Goal: Task Accomplishment & Management: Complete application form

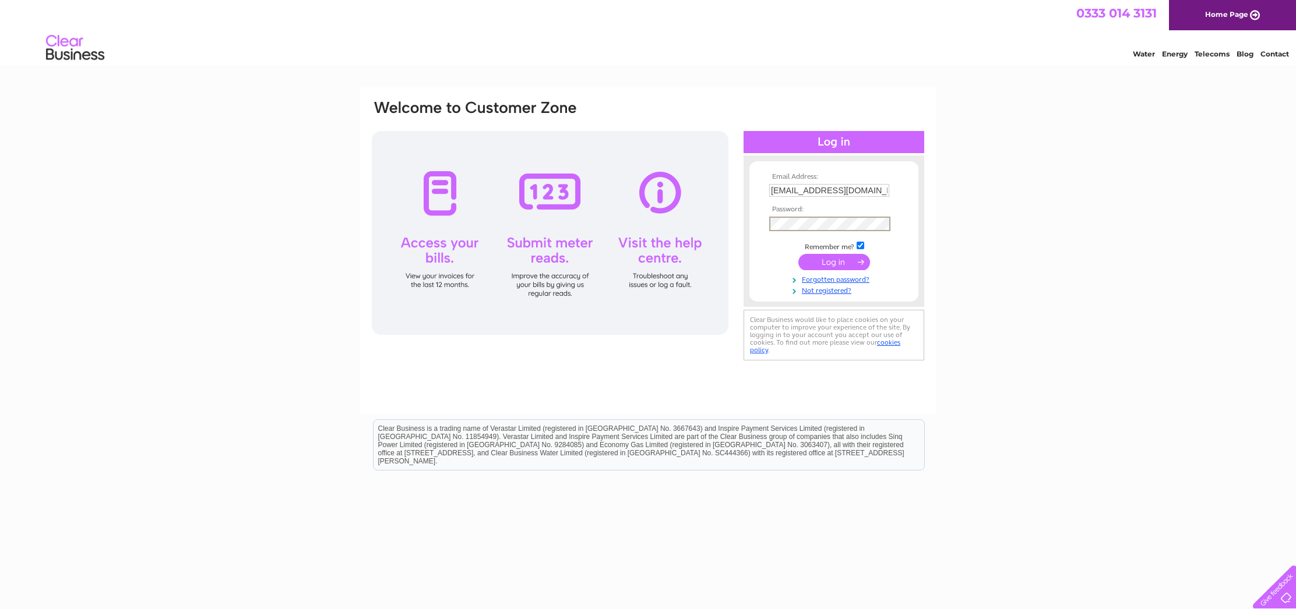
click at [840, 261] on input "submit" at bounding box center [834, 262] width 72 height 16
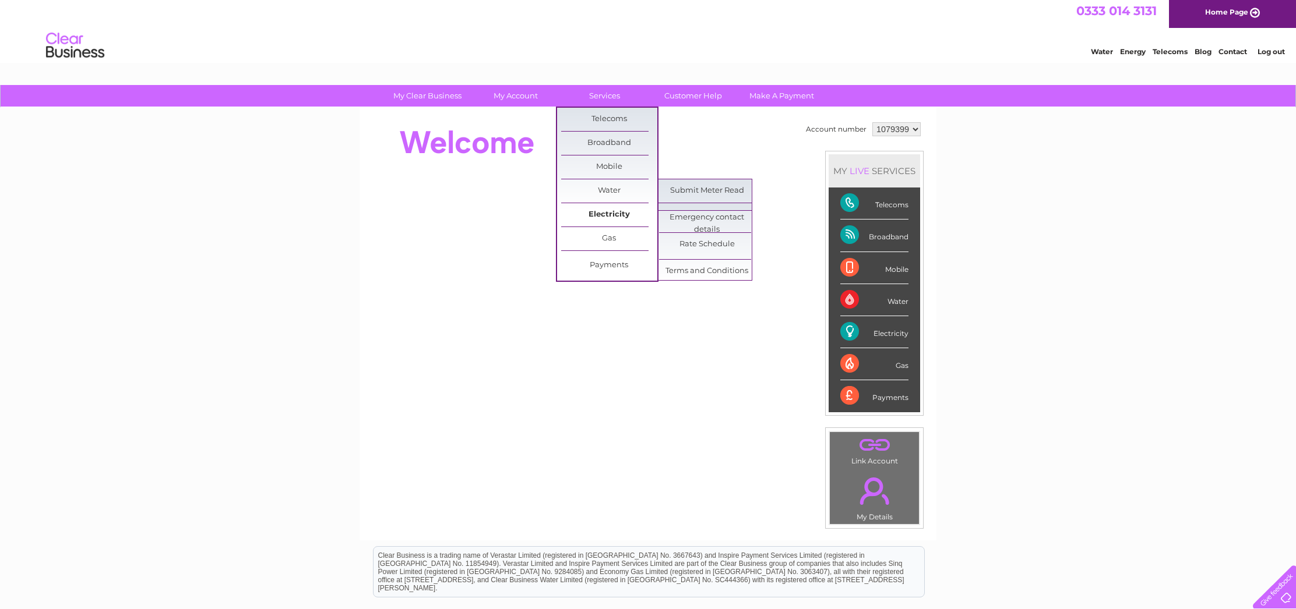
scroll to position [1, 0]
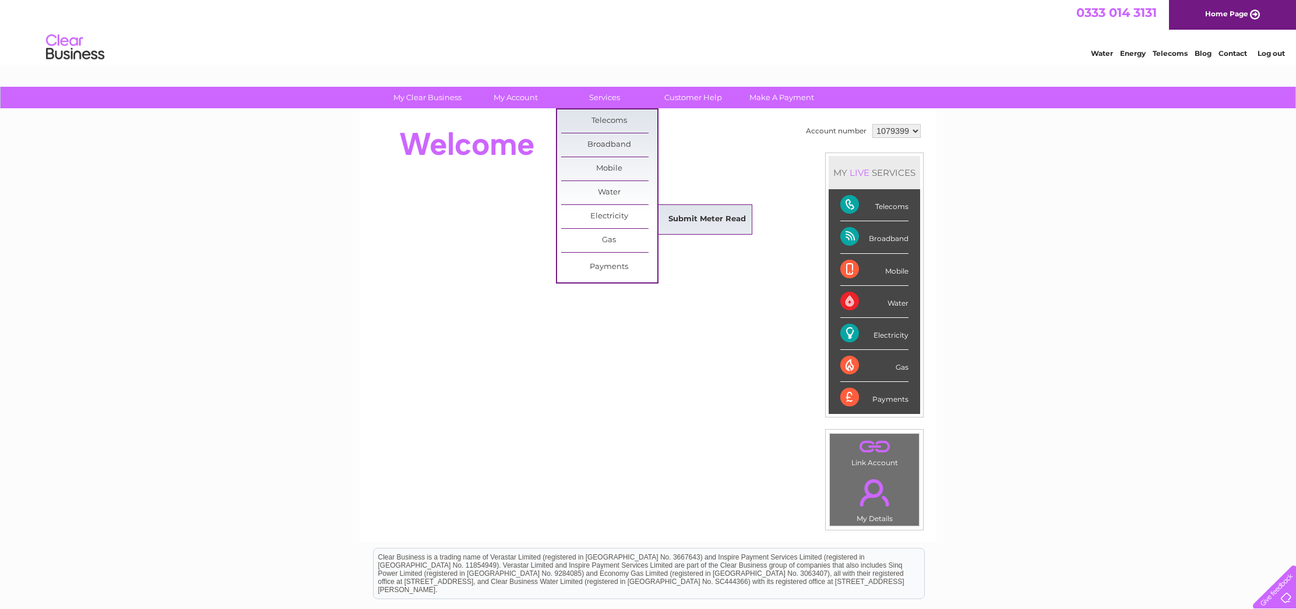
click at [704, 218] on link "Submit Meter Read" at bounding box center [707, 219] width 96 height 23
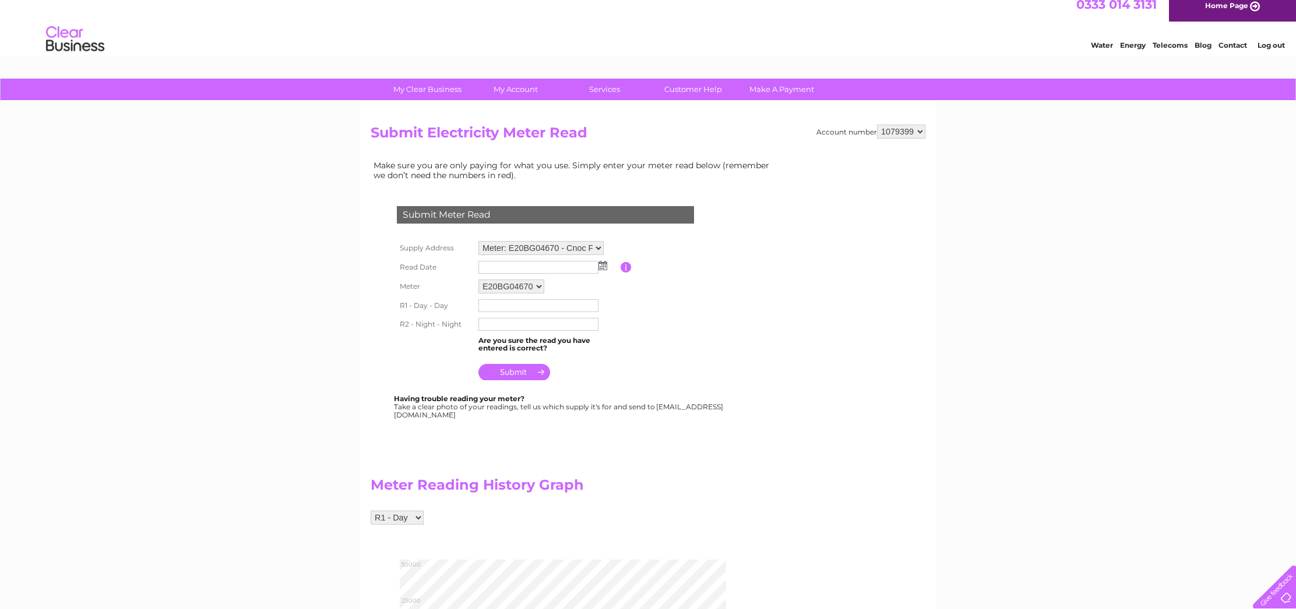
scroll to position [9, 1]
select select "138633"
click at [600, 265] on img at bounding box center [602, 266] width 9 height 9
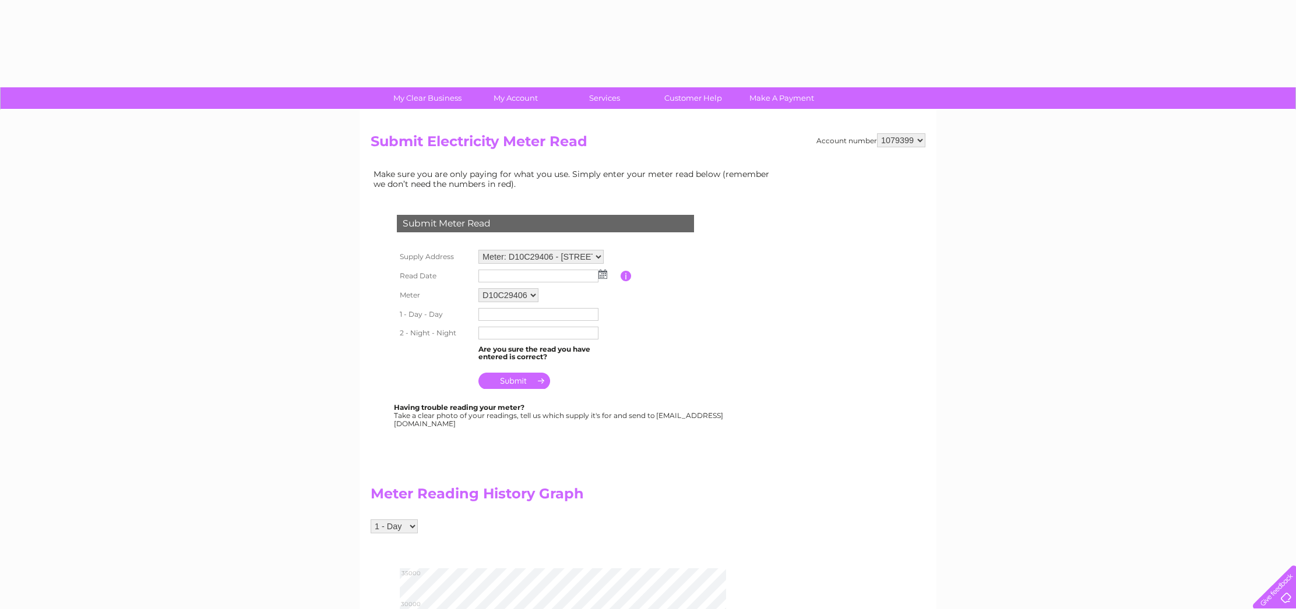
click at [601, 274] on img at bounding box center [602, 274] width 9 height 9
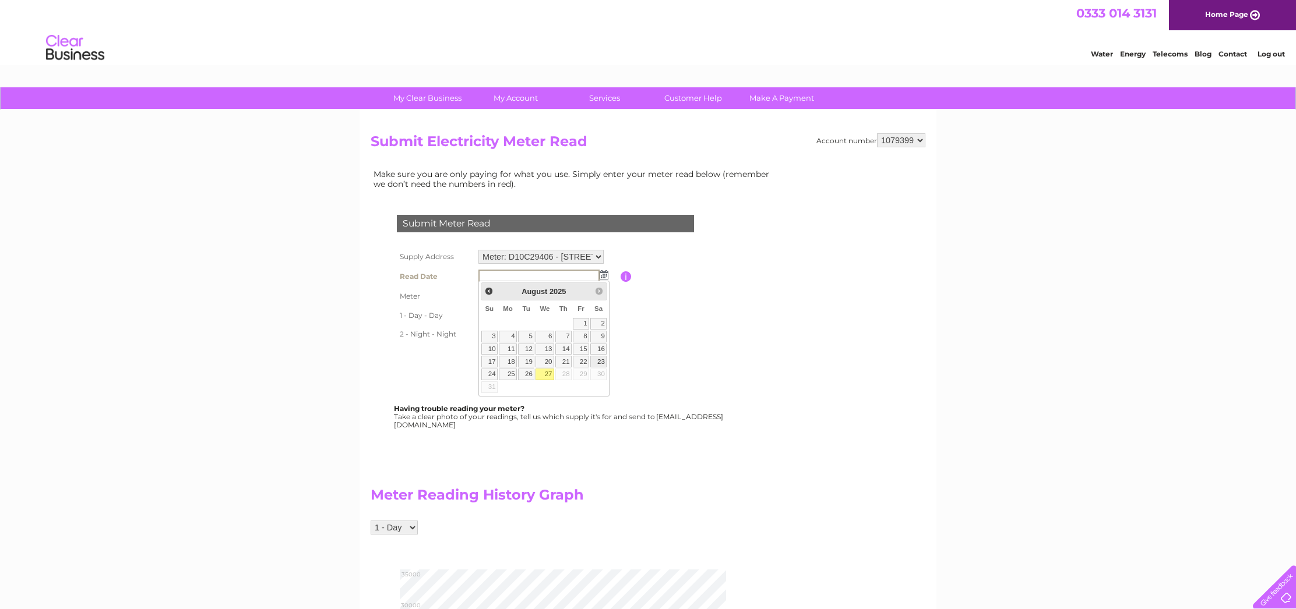
click at [599, 359] on link "23" at bounding box center [598, 362] width 16 height 12
type input "2025/08/23"
click at [508, 311] on input "text" at bounding box center [538, 315] width 121 height 14
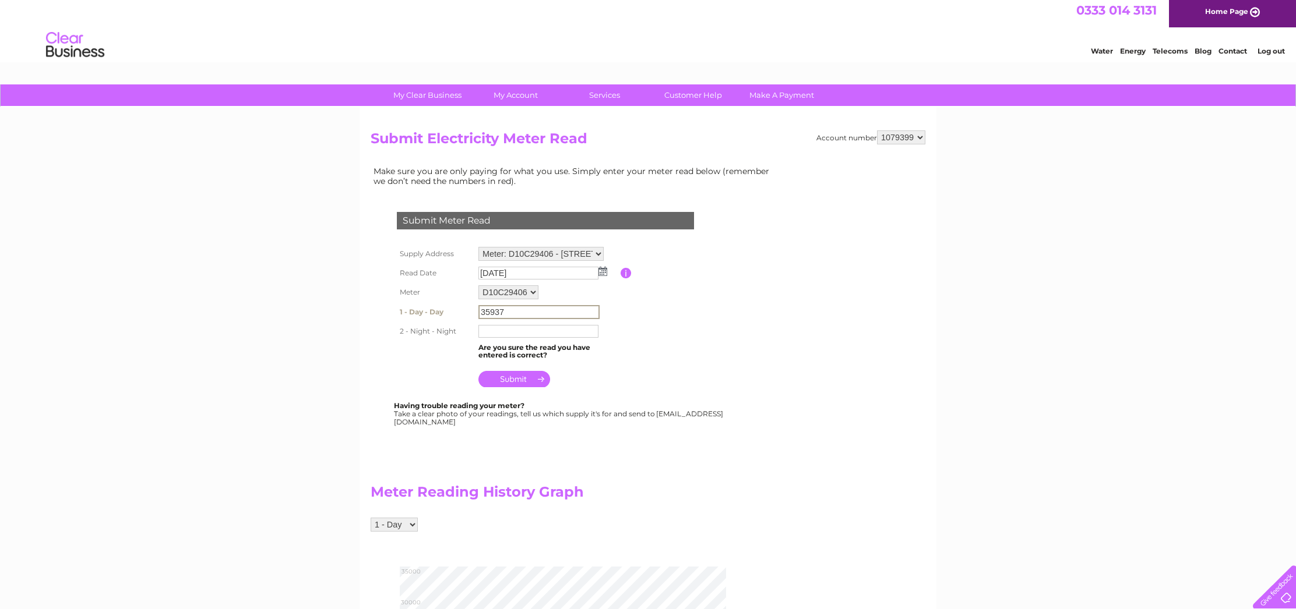
type input "35937"
select select "268724"
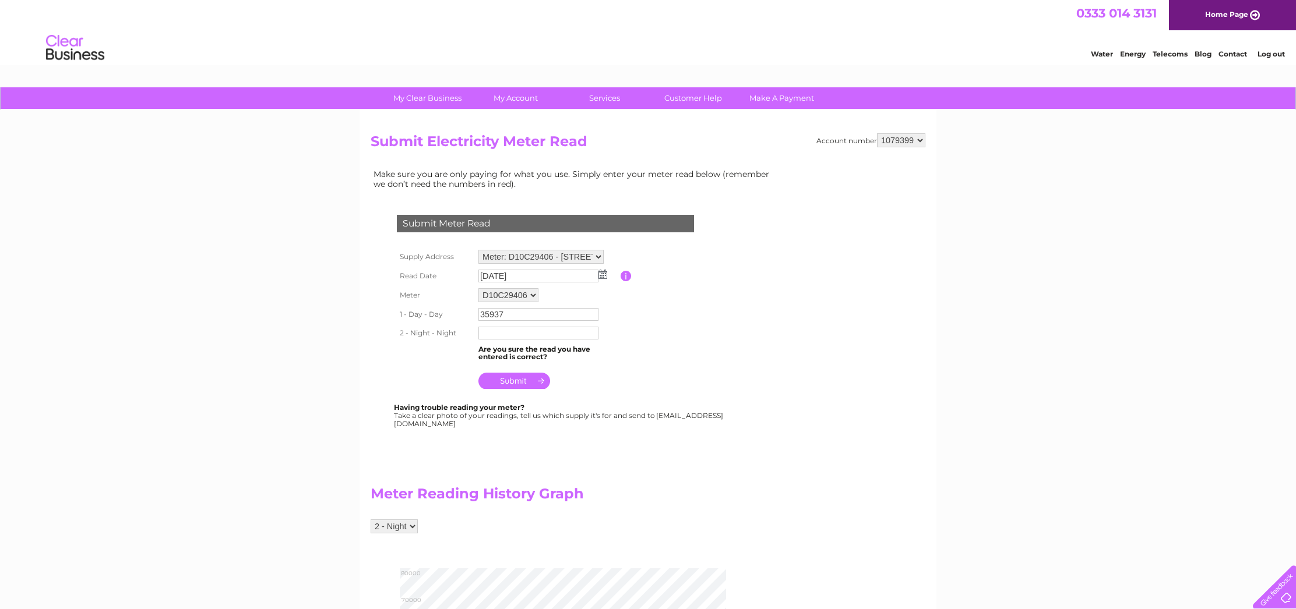
scroll to position [0, 0]
click at [512, 379] on input "submit" at bounding box center [514, 381] width 72 height 16
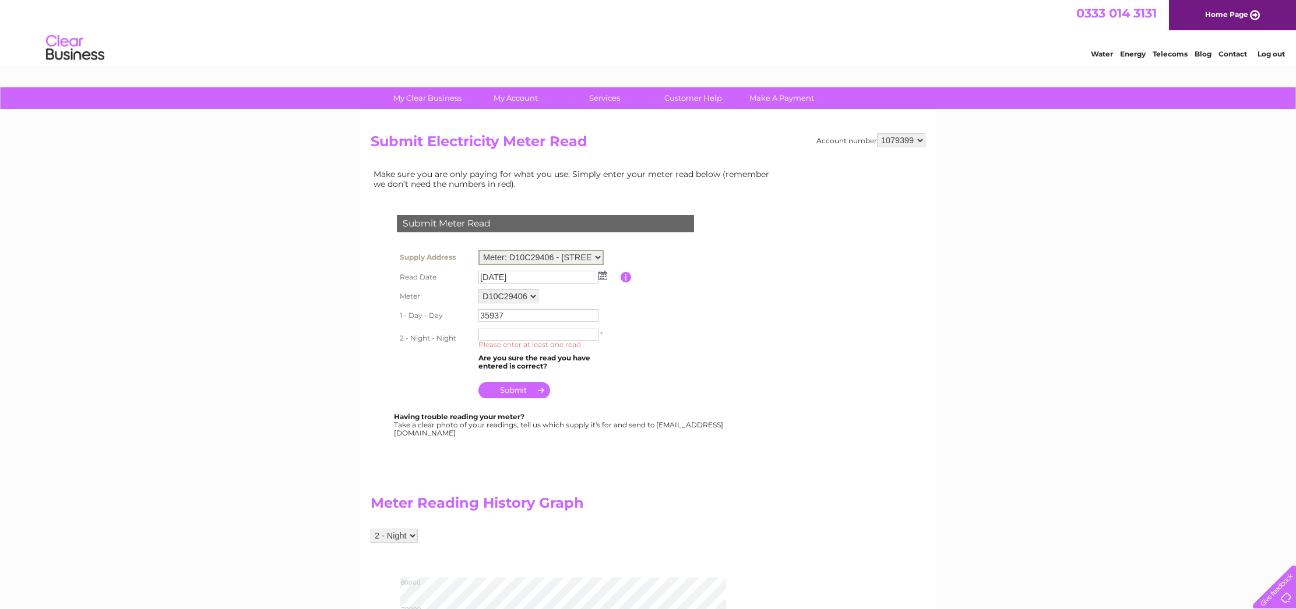
select select "138627"
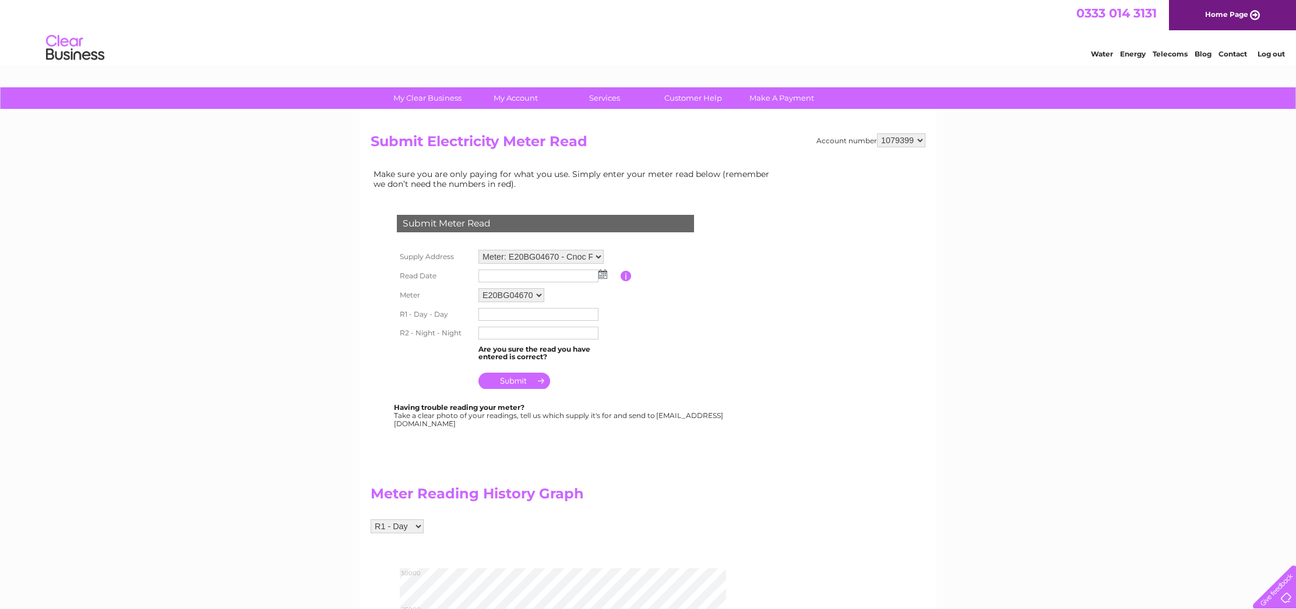
click at [602, 271] on img at bounding box center [602, 274] width 9 height 9
click at [599, 358] on link "23" at bounding box center [598, 362] width 16 height 12
type input "2025/08/23"
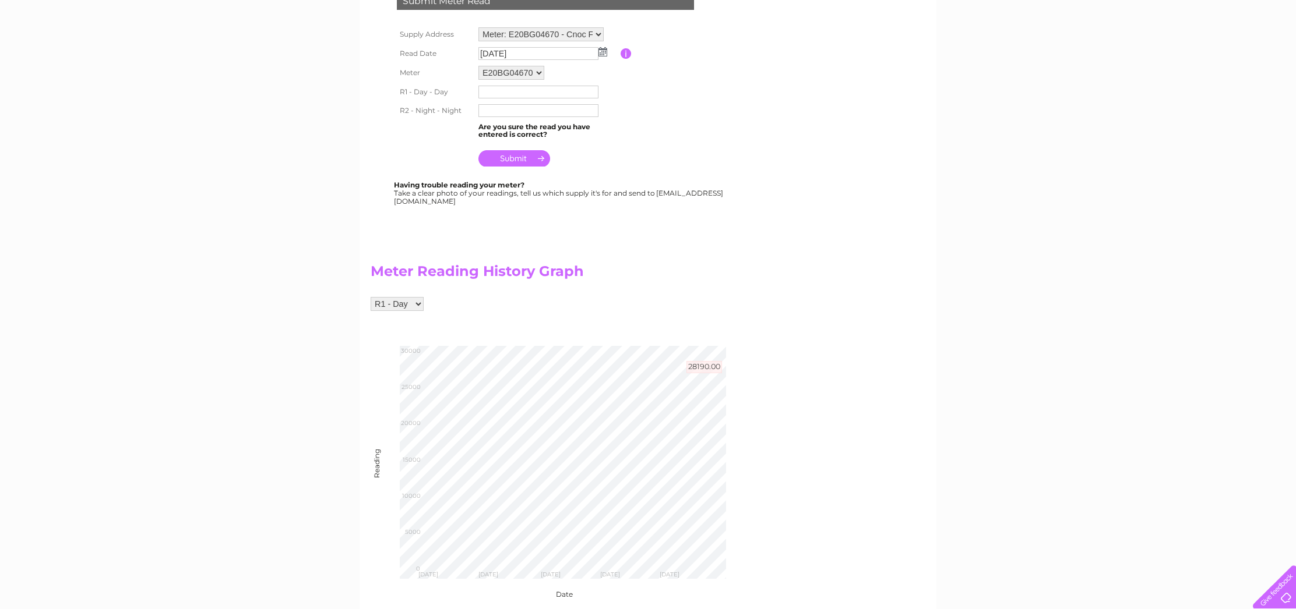
scroll to position [232, 0]
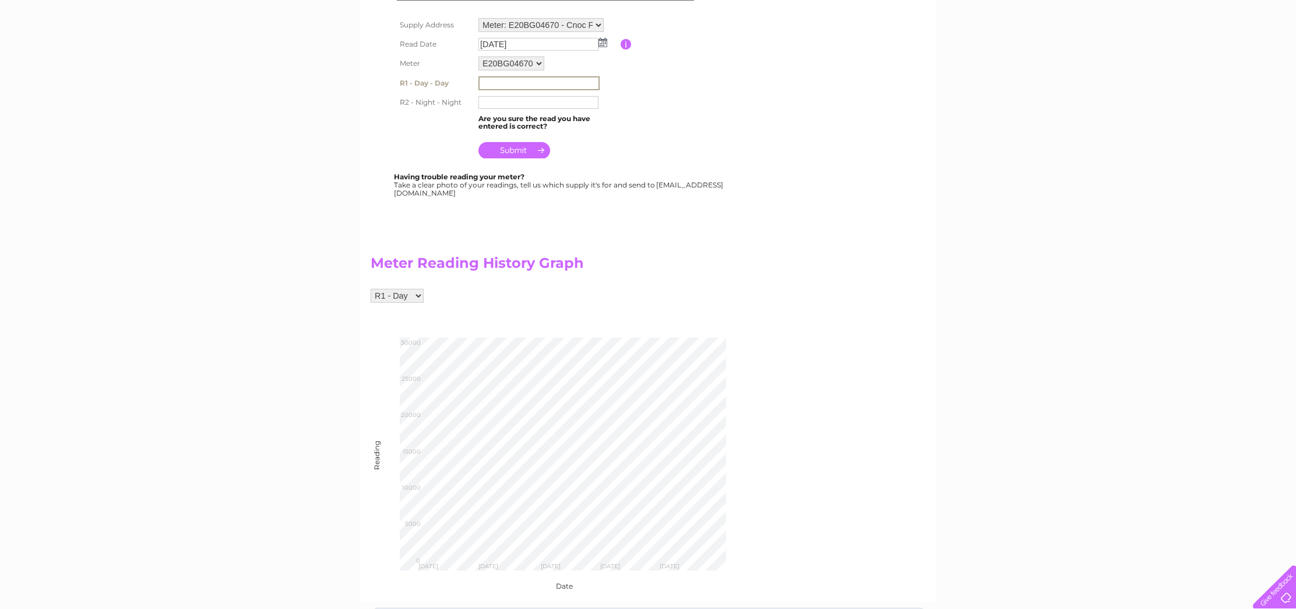
click at [545, 82] on input "text" at bounding box center [538, 83] width 121 height 14
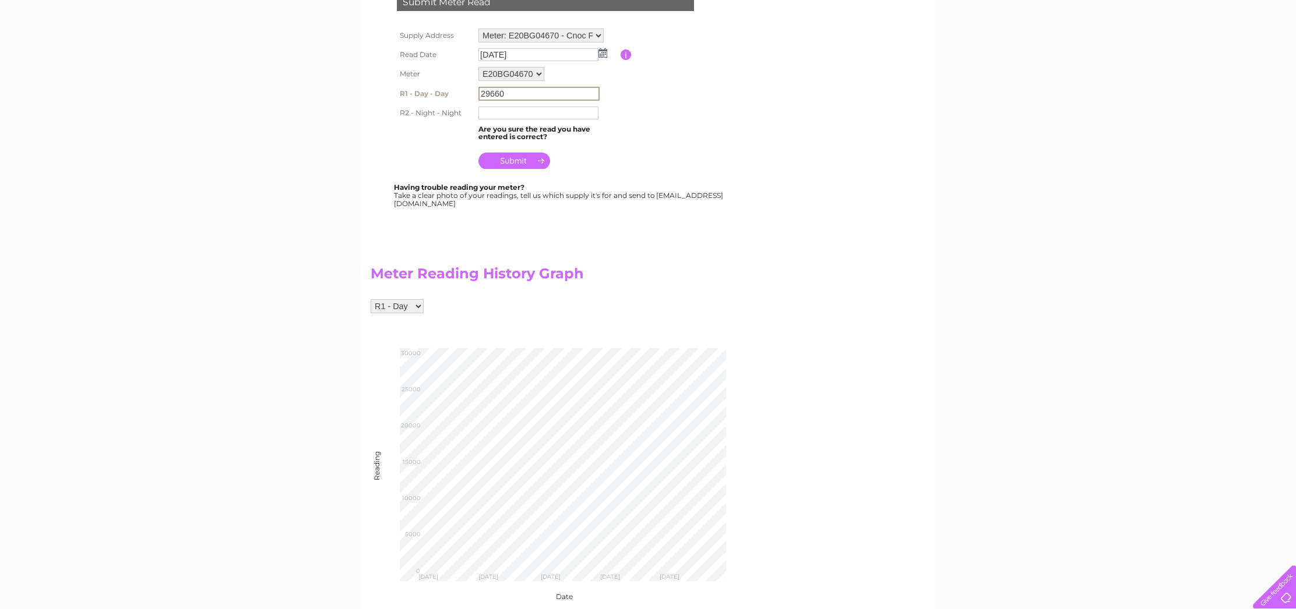
type input "29660"
click at [545, 110] on input "text" at bounding box center [538, 113] width 120 height 13
select select "268710"
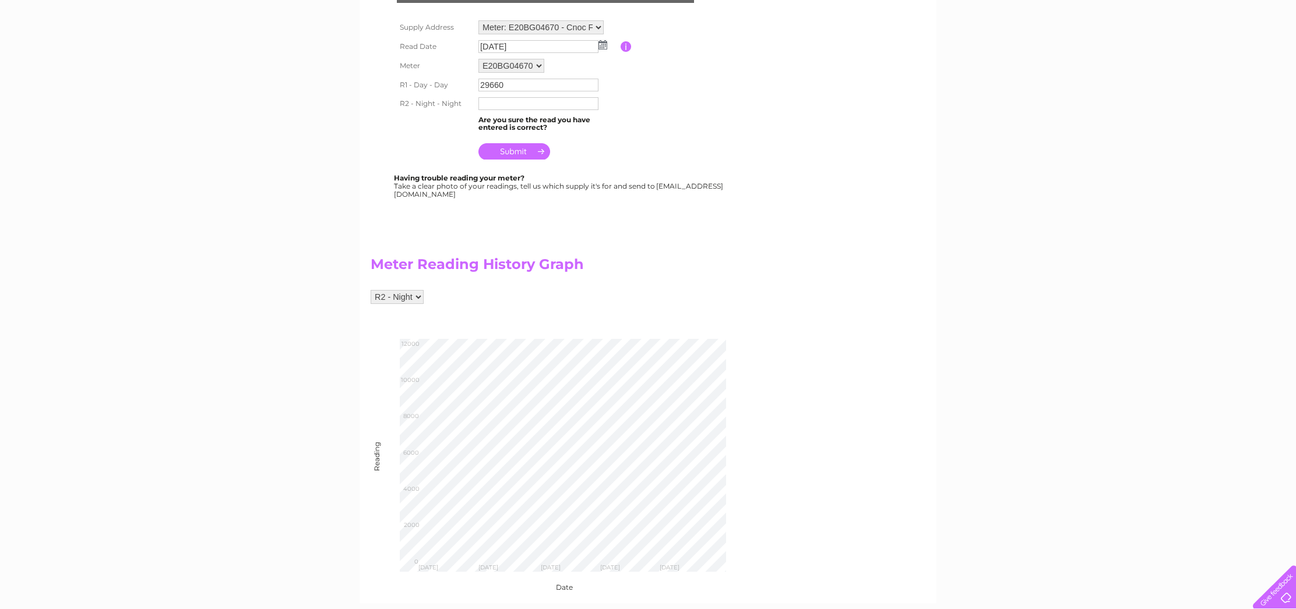
scroll to position [227, 0]
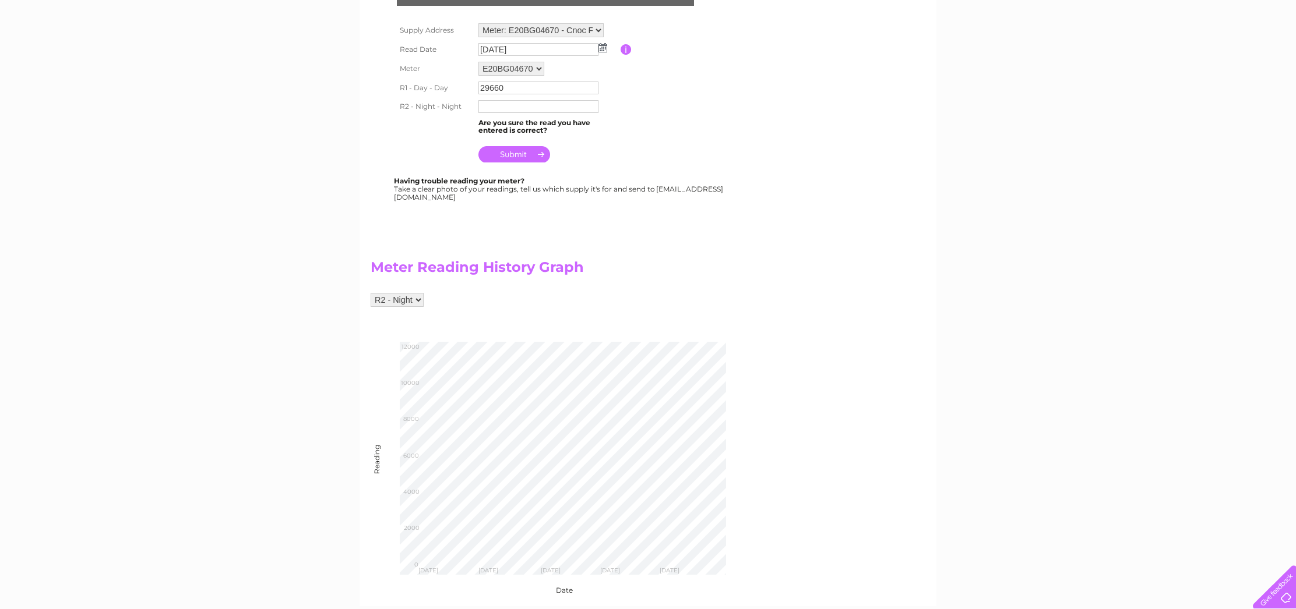
click at [511, 101] on input "text" at bounding box center [538, 106] width 120 height 13
type input "11867"
click at [506, 153] on input "submit" at bounding box center [514, 156] width 72 height 16
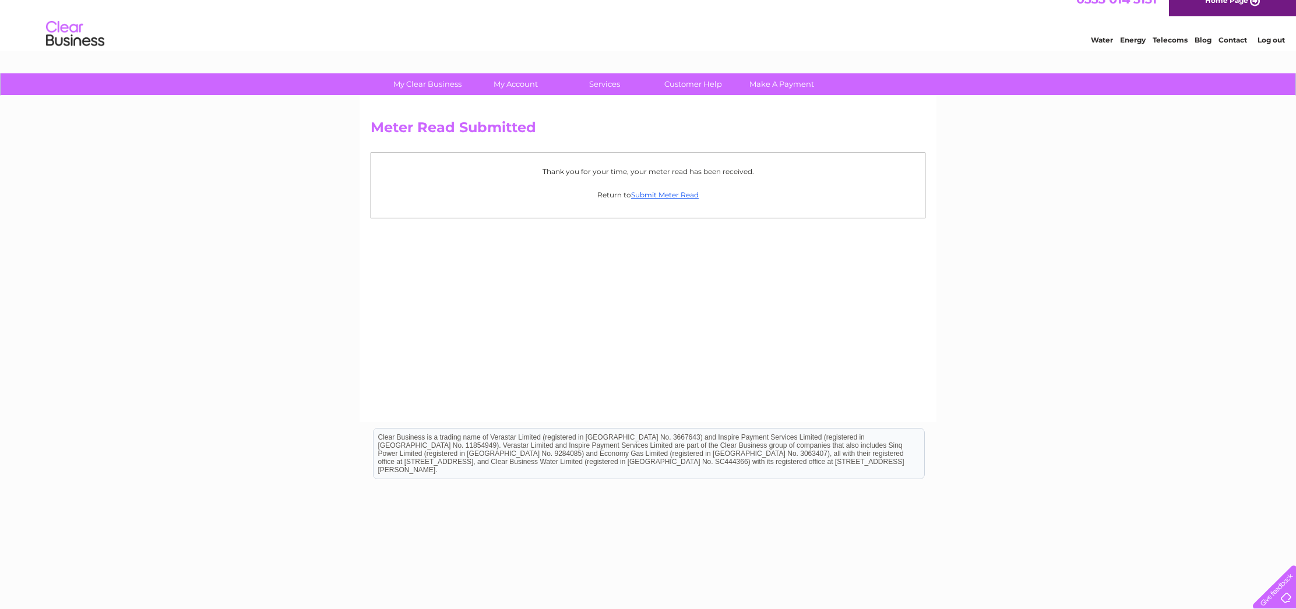
scroll to position [12, 1]
